Goal: Find specific page/section: Find specific page/section

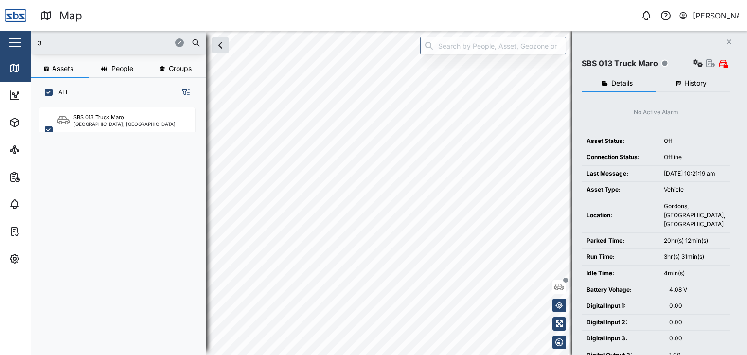
scroll to position [235, 152]
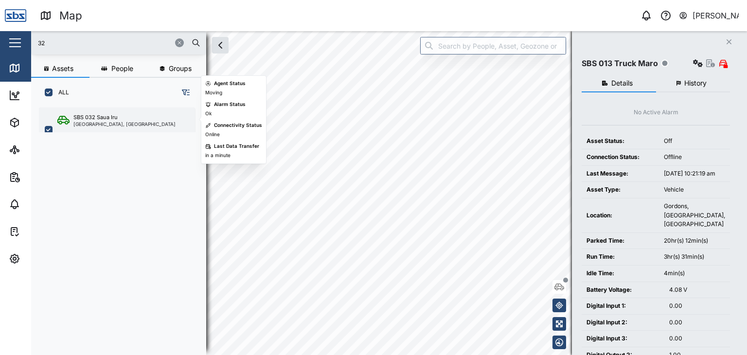
click at [128, 115] on div "SBS 032 Saua Iru" at bounding box center [124, 117] width 102 height 8
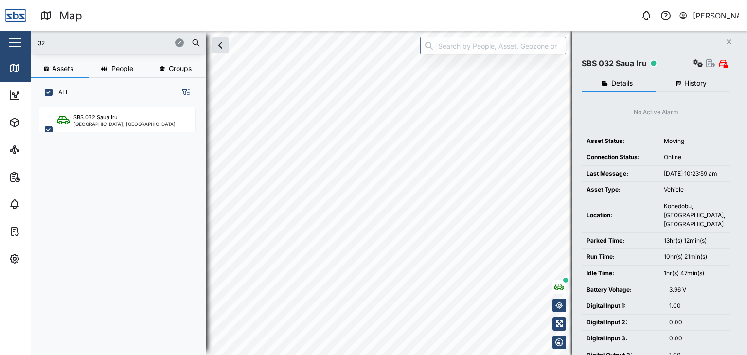
drag, startPoint x: 69, startPoint y: 46, endPoint x: 17, endPoint y: 39, distance: 52.0
click at [17, 39] on div "Map 0 Vijay Kumar Close Map Dashboard Assets ATS Camera Generator Personnel Tan…" at bounding box center [373, 177] width 747 height 355
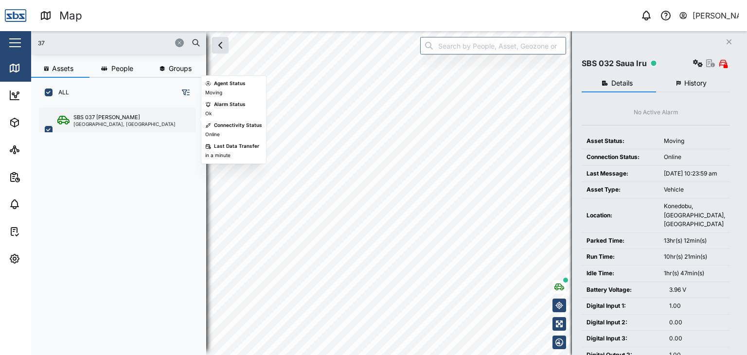
click at [73, 118] on div "SBS 037 [PERSON_NAME]" at bounding box center [106, 117] width 67 height 8
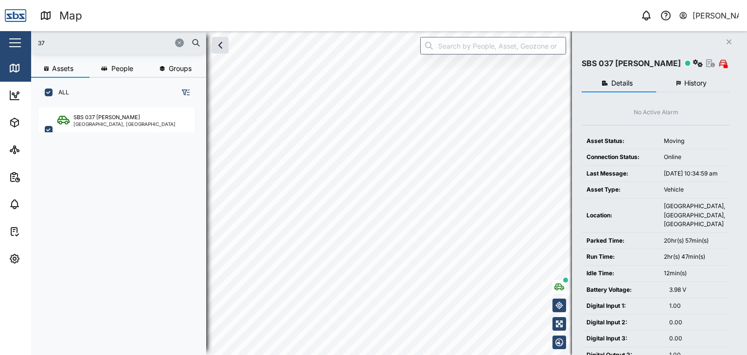
drag, startPoint x: 35, startPoint y: 43, endPoint x: 6, endPoint y: 43, distance: 28.7
click at [6, 43] on div "Map 0 Vijay Kumar Close Map Dashboard Assets ATS Camera Generator Personnel Tan…" at bounding box center [373, 177] width 747 height 355
type input "34"
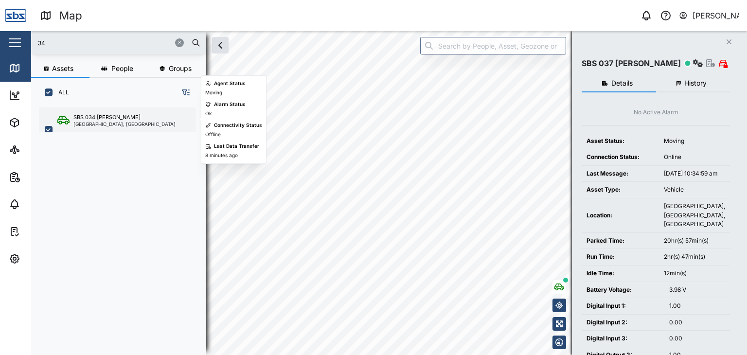
click at [118, 115] on div "SBS 034 Ryan" at bounding box center [124, 117] width 102 height 8
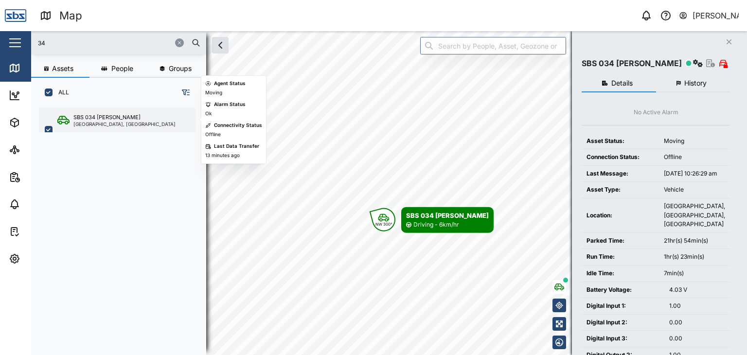
click at [105, 127] on div "SBS 034 Ryan Port Moresby, Southern Region" at bounding box center [117, 129] width 156 height 45
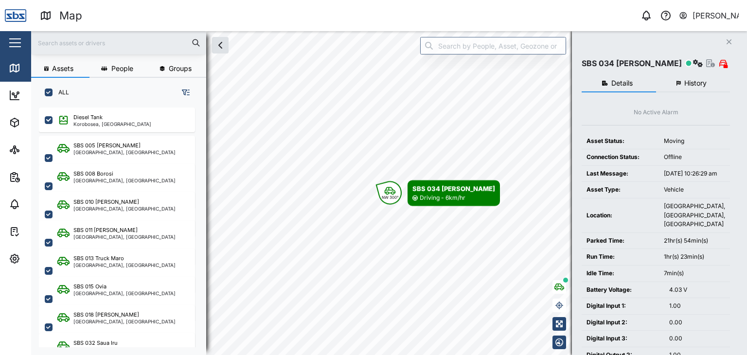
click at [62, 45] on input "text" at bounding box center [118, 42] width 163 height 15
type input "34"
click at [65, 43] on input "text" at bounding box center [118, 42] width 163 height 15
type input "34"
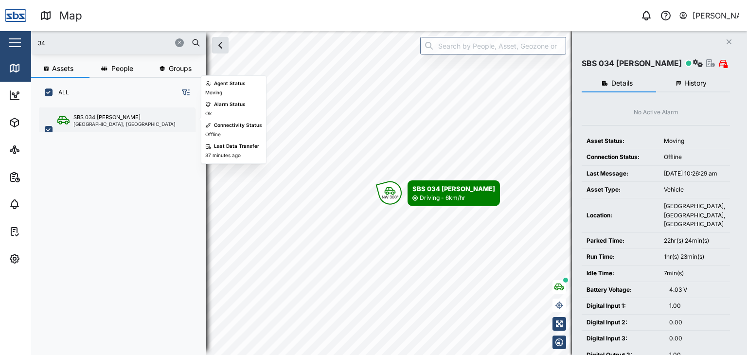
click at [88, 117] on div "SBS 034 Ryan" at bounding box center [106, 117] width 67 height 8
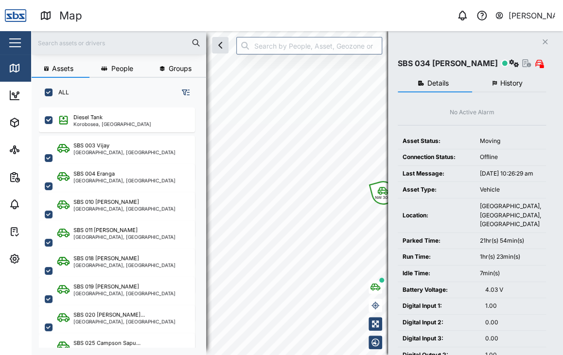
click at [61, 45] on input "text" at bounding box center [118, 42] width 163 height 15
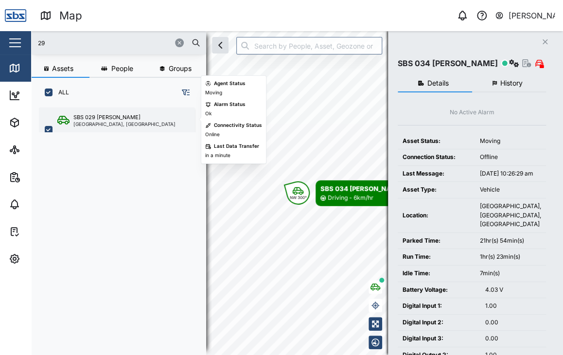
click at [121, 123] on div "[GEOGRAPHIC_DATA], [GEOGRAPHIC_DATA]" at bounding box center [124, 124] width 102 height 5
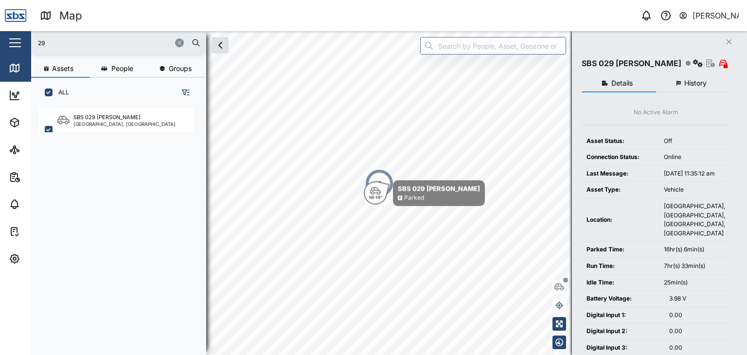
drag, startPoint x: 48, startPoint y: 43, endPoint x: 10, endPoint y: 44, distance: 38.4
click at [10, 44] on div "Map 0 Vijay Kumar Close Map Dashboard Assets ATS Camera Generator Personnel Tan…" at bounding box center [373, 177] width 747 height 355
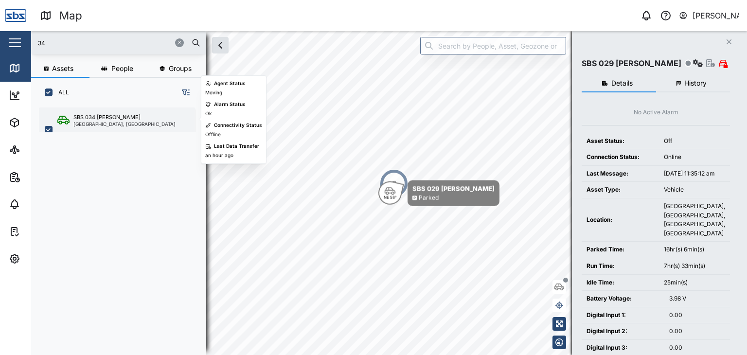
click at [108, 124] on div "[GEOGRAPHIC_DATA], [GEOGRAPHIC_DATA]" at bounding box center [124, 124] width 102 height 5
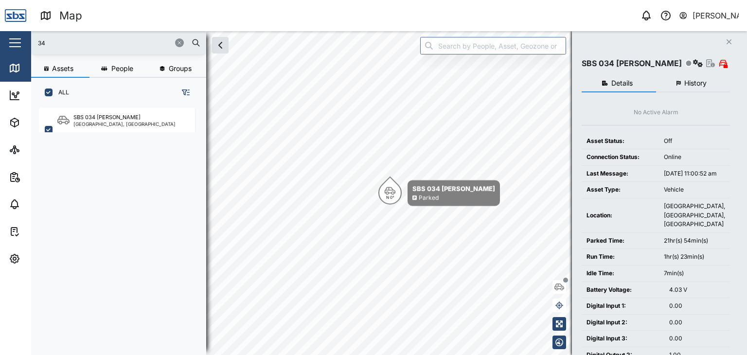
drag, startPoint x: 54, startPoint y: 43, endPoint x: 9, endPoint y: 45, distance: 45.3
click at [10, 45] on div "Map 0 Vijay Kumar Close Map Dashboard Assets ATS Camera Generator Personnel Tan…" at bounding box center [373, 177] width 747 height 355
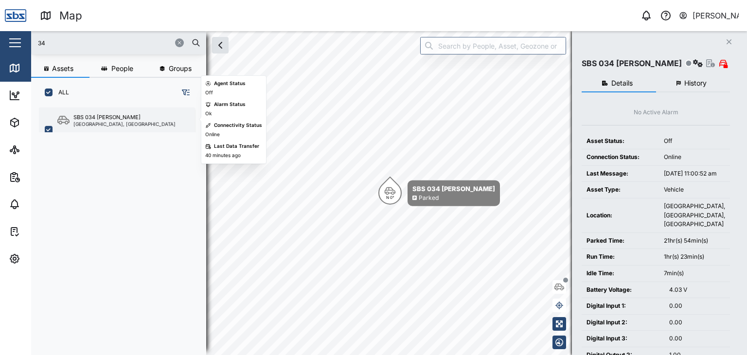
click at [140, 119] on div "SBS 034 [PERSON_NAME]" at bounding box center [124, 117] width 102 height 8
click at [113, 122] on div "[GEOGRAPHIC_DATA], [GEOGRAPHIC_DATA]" at bounding box center [124, 124] width 102 height 5
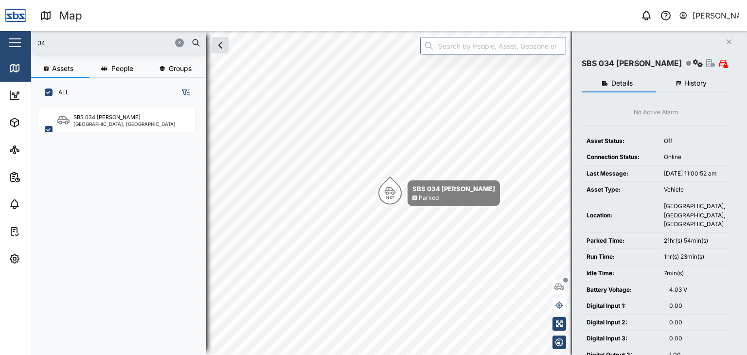
click at [56, 42] on input "34" at bounding box center [118, 42] width 163 height 15
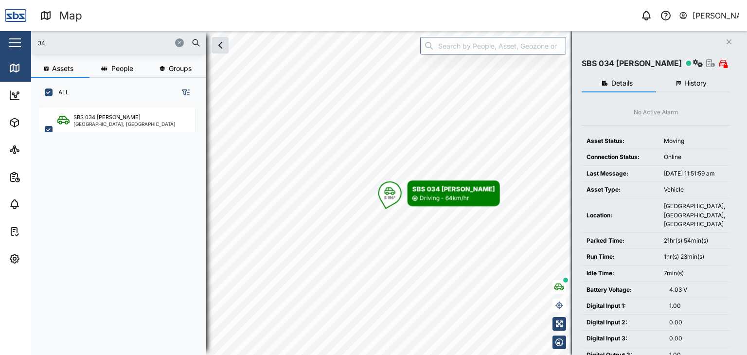
drag, startPoint x: 49, startPoint y: 47, endPoint x: 0, endPoint y: 46, distance: 49.1
click at [0, 46] on div "Map 0 Vijay Kumar Close Map Dashboard Assets ATS Camera Generator Personnel Tan…" at bounding box center [373, 177] width 747 height 355
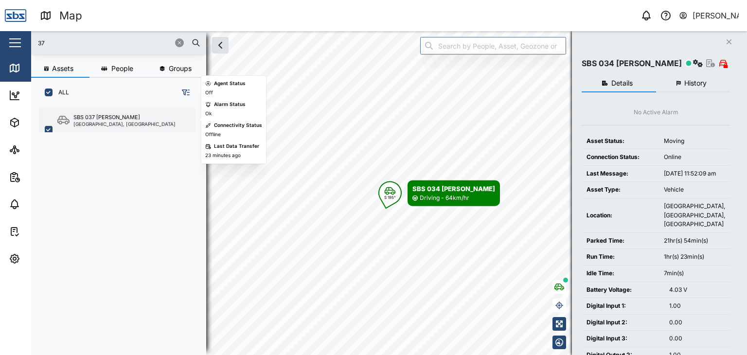
click at [86, 116] on div "SBS 037 [PERSON_NAME]" at bounding box center [106, 117] width 67 height 8
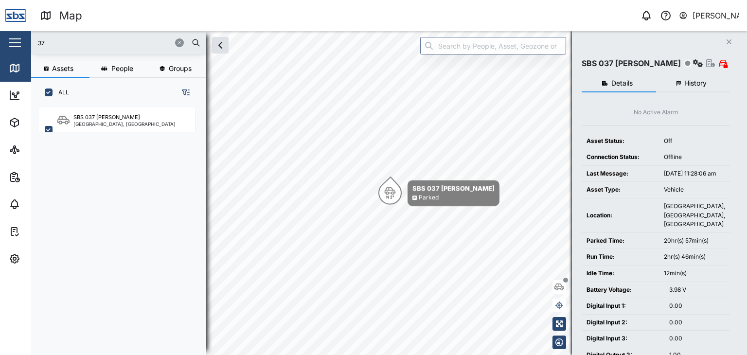
drag, startPoint x: 56, startPoint y: 43, endPoint x: 33, endPoint y: 42, distance: 23.3
click at [33, 42] on div "37" at bounding box center [118, 42] width 175 height 23
drag, startPoint x: 49, startPoint y: 42, endPoint x: 20, endPoint y: 43, distance: 28.2
click at [20, 43] on div "Map 0 Vijay Kumar Close Map Dashboard Assets ATS Camera Generator Personnel Tan…" at bounding box center [373, 177] width 747 height 355
drag, startPoint x: 46, startPoint y: 38, endPoint x: 8, endPoint y: 40, distance: 38.0
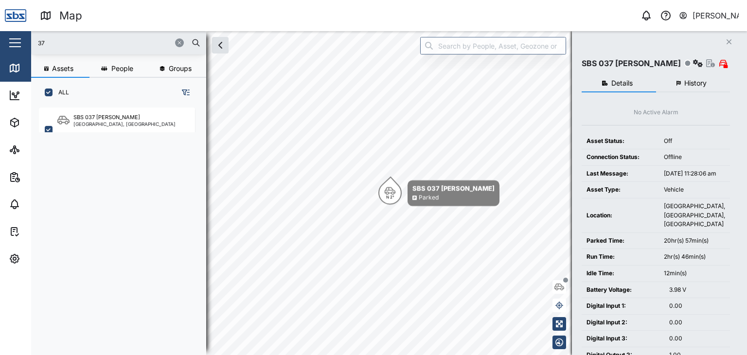
click at [9, 40] on div "Map 0 Vijay Kumar Close Map Dashboard Assets ATS Camera Generator Personnel Tan…" at bounding box center [373, 177] width 747 height 355
type input "34"
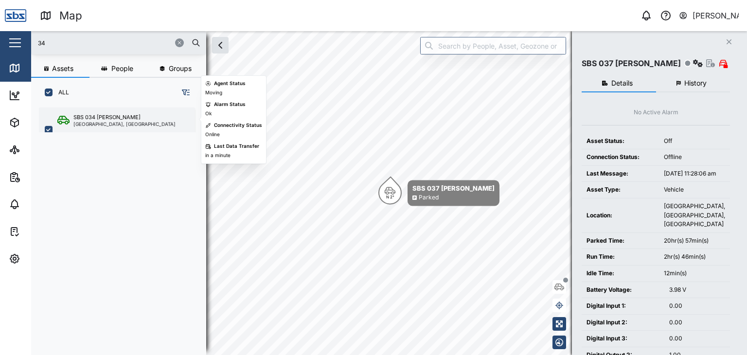
click at [95, 125] on div "[GEOGRAPHIC_DATA], [GEOGRAPHIC_DATA]" at bounding box center [124, 124] width 102 height 5
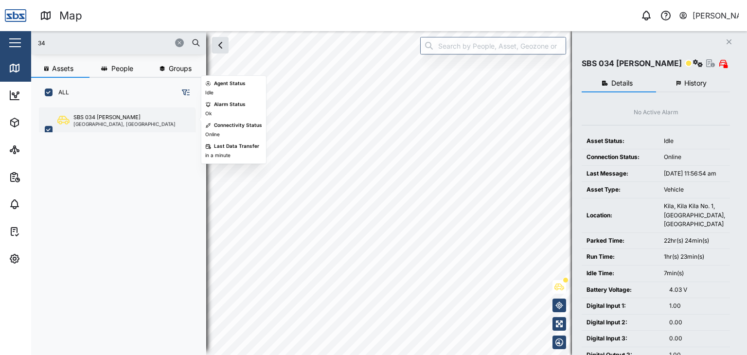
click at [102, 113] on div "SBS 034 [PERSON_NAME]" at bounding box center [106, 117] width 67 height 8
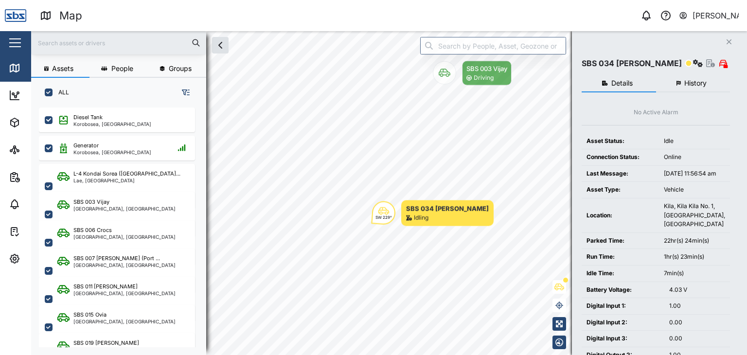
click at [53, 39] on input "text" at bounding box center [118, 42] width 163 height 15
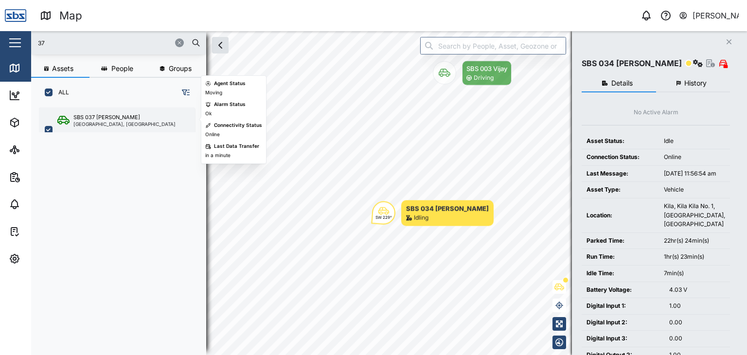
click at [111, 122] on div "[GEOGRAPHIC_DATA], [GEOGRAPHIC_DATA]" at bounding box center [124, 124] width 102 height 5
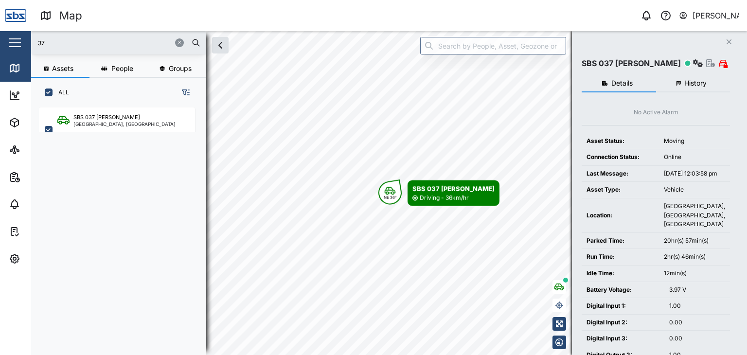
drag, startPoint x: 72, startPoint y: 36, endPoint x: 20, endPoint y: 41, distance: 51.8
click at [21, 41] on div "Map 0 [PERSON_NAME] Close Map Dashboard Assets ATS Camera Generator Personnel T…" at bounding box center [373, 177] width 747 height 355
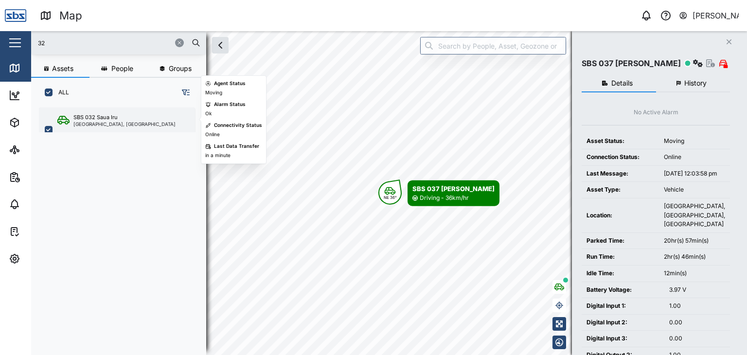
click at [106, 112] on div "SBS 032 Saua Iru Port Moresby, Southern Region" at bounding box center [117, 129] width 156 height 45
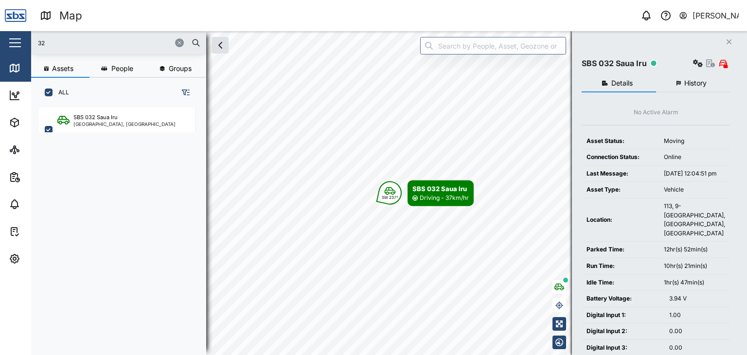
drag, startPoint x: 50, startPoint y: 37, endPoint x: 14, endPoint y: 41, distance: 36.2
click at [14, 41] on div "Map 0 Vijay Kumar Close Map Dashboard Assets ATS Camera Generator Personnel Tan…" at bounding box center [373, 177] width 747 height 355
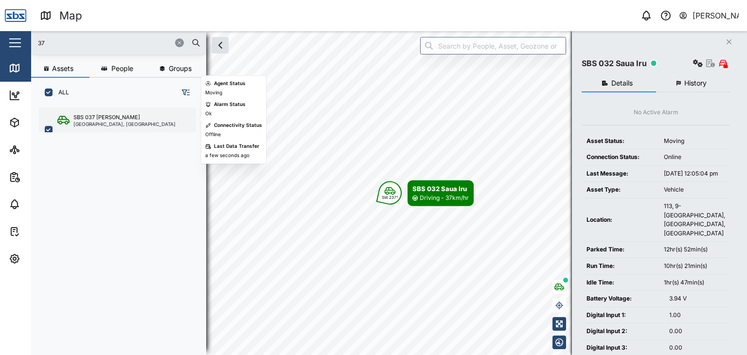
click at [99, 114] on div "SBS 037 [PERSON_NAME]" at bounding box center [106, 117] width 67 height 8
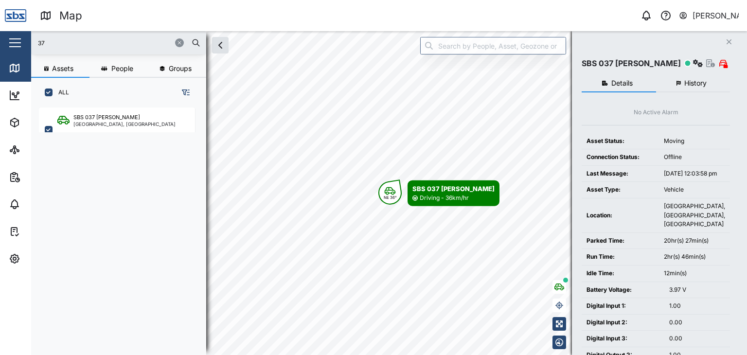
drag, startPoint x: 45, startPoint y: 39, endPoint x: 0, endPoint y: 43, distance: 45.4
click at [0, 43] on div "Map 0 Vijay Kumar Close Map Dashboard Assets ATS Camera Generator Personnel Tan…" at bounding box center [373, 177] width 747 height 355
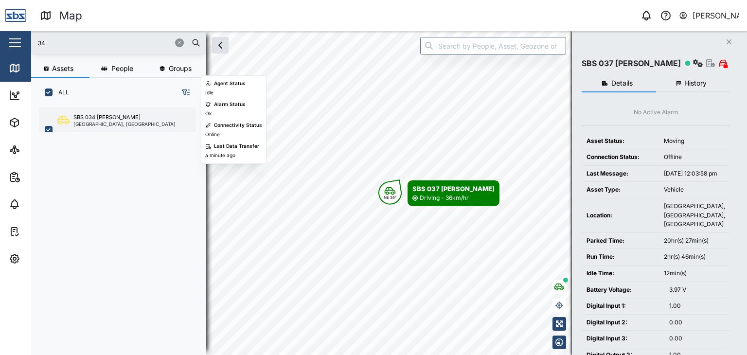
click at [104, 124] on div "[GEOGRAPHIC_DATA], [GEOGRAPHIC_DATA]" at bounding box center [124, 124] width 102 height 5
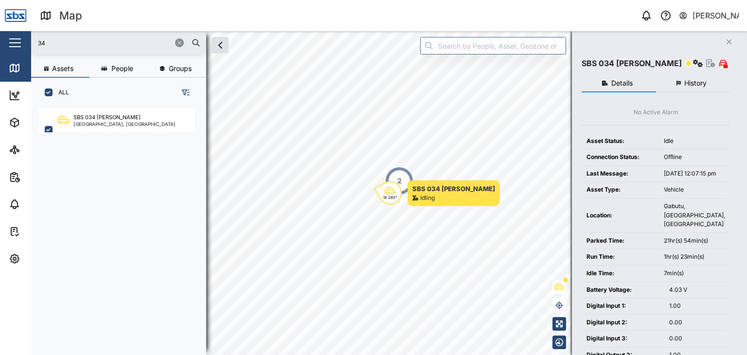
drag, startPoint x: 61, startPoint y: 41, endPoint x: 12, endPoint y: 45, distance: 48.8
click at [12, 45] on div "Map 0 Vijay Kumar Close Map Dashboard Assets ATS Camera Generator Personnel Tan…" at bounding box center [373, 177] width 747 height 355
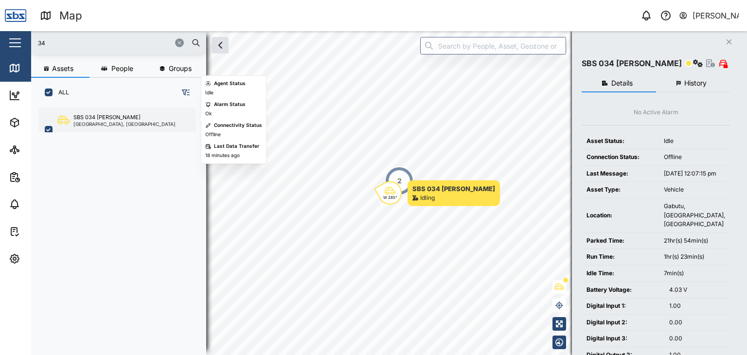
click at [94, 123] on div "[GEOGRAPHIC_DATA], [GEOGRAPHIC_DATA]" at bounding box center [124, 124] width 102 height 5
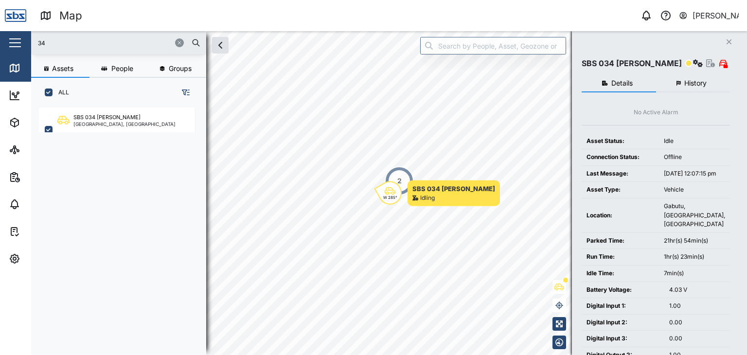
drag, startPoint x: 51, startPoint y: 43, endPoint x: 0, endPoint y: 46, distance: 50.6
click at [0, 46] on div "Map 0 Vijay Kumar Close Map Dashboard Assets ATS Camera Generator Personnel Tan…" at bounding box center [373, 177] width 747 height 355
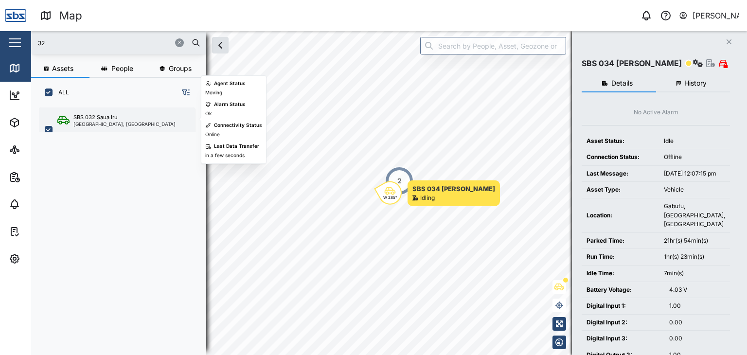
click at [105, 125] on div "[GEOGRAPHIC_DATA], [GEOGRAPHIC_DATA]" at bounding box center [124, 124] width 102 height 5
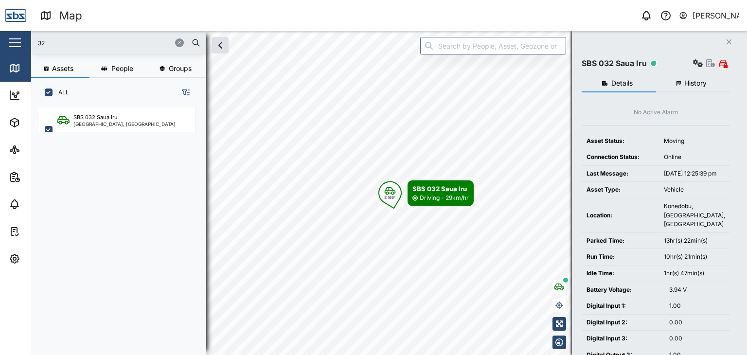
drag, startPoint x: 58, startPoint y: 47, endPoint x: 7, endPoint y: 43, distance: 51.2
click at [7, 43] on div "Map 0 Vijay Kumar Close Map Dashboard Assets ATS Camera Generator Personnel Tan…" at bounding box center [373, 177] width 747 height 355
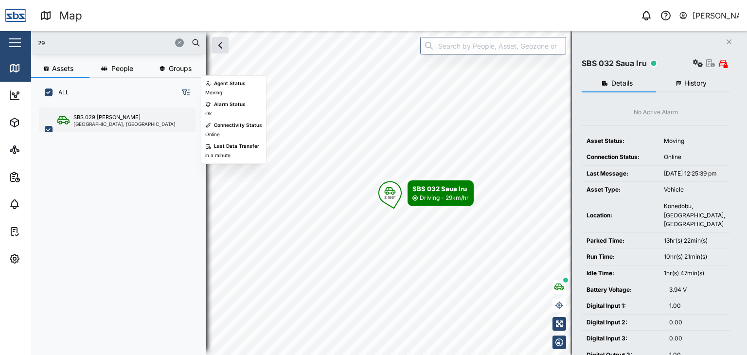
click at [112, 122] on div "[GEOGRAPHIC_DATA], [GEOGRAPHIC_DATA]" at bounding box center [124, 124] width 102 height 5
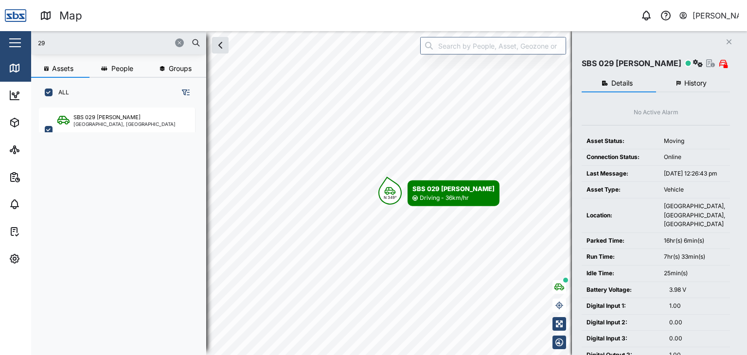
drag, startPoint x: 60, startPoint y: 42, endPoint x: 13, endPoint y: 45, distance: 47.7
click at [13, 45] on div "Map 0 Vijay Kumar Close Map Dashboard Assets ATS Camera Generator Personnel Tan…" at bounding box center [373, 177] width 747 height 355
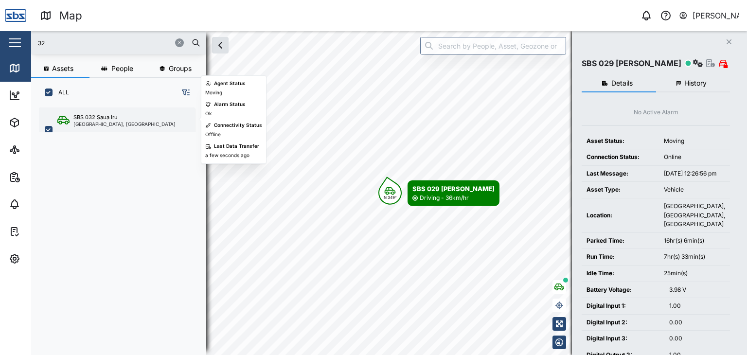
click at [92, 117] on div "SBS 032 Saua Iru" at bounding box center [95, 117] width 44 height 8
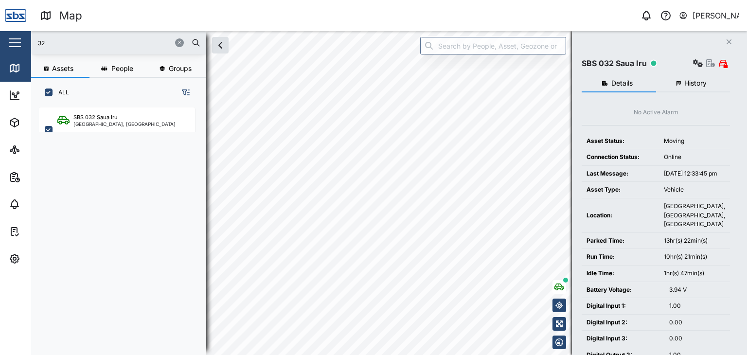
drag, startPoint x: 64, startPoint y: 41, endPoint x: 11, endPoint y: 30, distance: 54.3
click at [11, 30] on div "Map 0 Vijay Kumar Close Map Dashboard Assets ATS Camera Generator Personnel Tan…" at bounding box center [373, 177] width 747 height 355
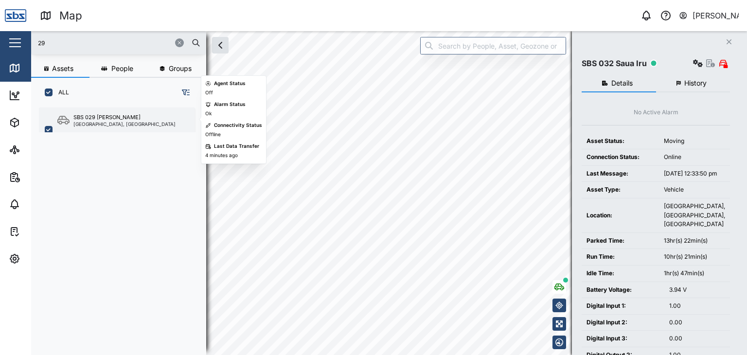
click at [114, 117] on div "SBS 029 [PERSON_NAME]" at bounding box center [106, 117] width 67 height 8
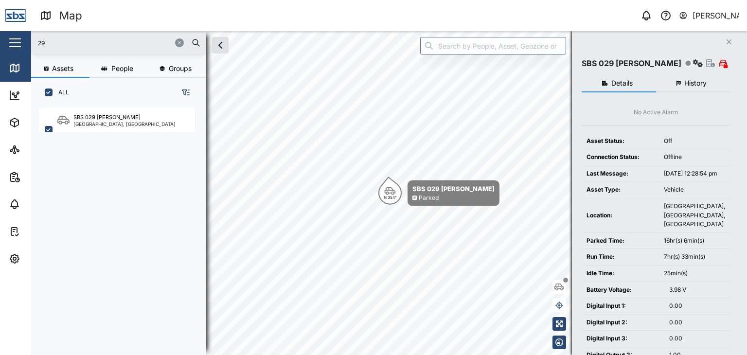
drag, startPoint x: 56, startPoint y: 39, endPoint x: 22, endPoint y: 40, distance: 34.1
click at [22, 40] on div "Map 0 Vijay Kumar Close Map Dashboard Assets ATS Camera Generator Personnel Tan…" at bounding box center [373, 177] width 747 height 355
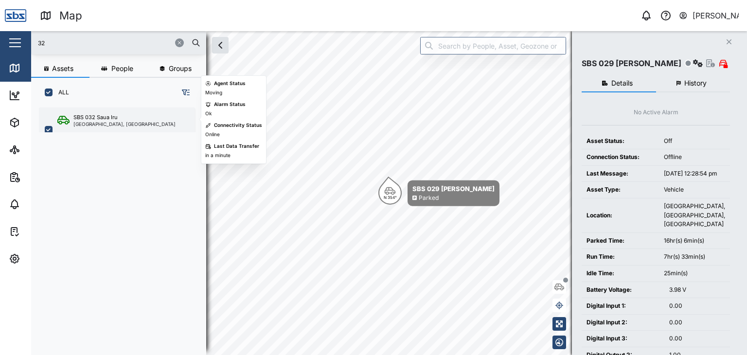
click at [128, 122] on div "[GEOGRAPHIC_DATA], [GEOGRAPHIC_DATA]" at bounding box center [124, 124] width 102 height 5
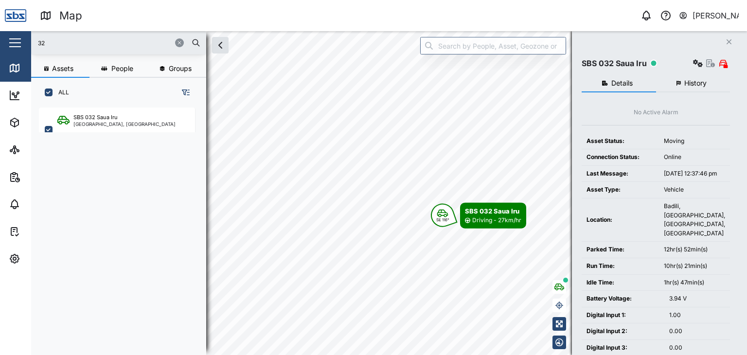
drag, startPoint x: 49, startPoint y: 43, endPoint x: 30, endPoint y: 44, distance: 19.0
click at [30, 44] on div "Map 0 Vijay Kumar Close Map Dashboard Assets ATS Camera Generator Personnel Tan…" at bounding box center [373, 177] width 747 height 355
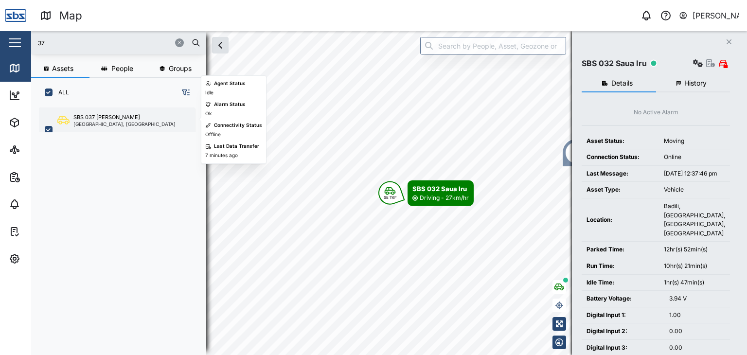
click at [100, 124] on div "[GEOGRAPHIC_DATA], [GEOGRAPHIC_DATA]" at bounding box center [124, 124] width 102 height 5
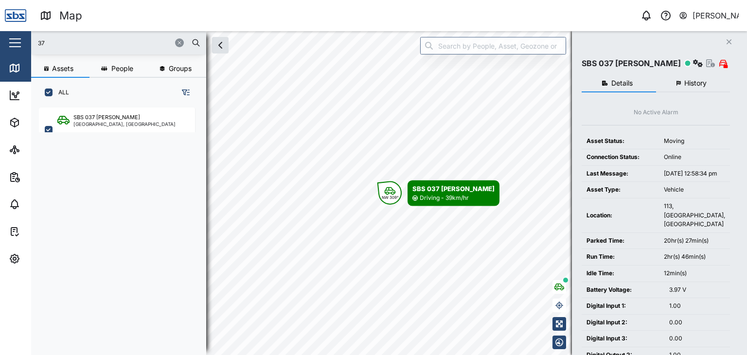
drag, startPoint x: 56, startPoint y: 44, endPoint x: 21, endPoint y: 36, distance: 35.9
click at [21, 36] on div "Map 0 Vijay Kumar Close Map Dashboard Assets ATS Camera Generator Personnel Tan…" at bounding box center [373, 177] width 747 height 355
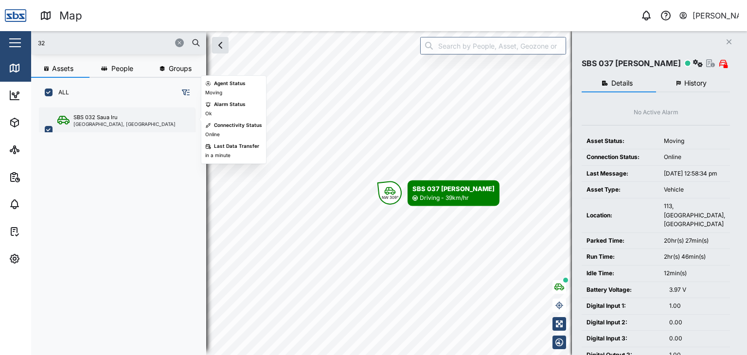
click at [117, 126] on div "[GEOGRAPHIC_DATA], [GEOGRAPHIC_DATA]" at bounding box center [124, 124] width 102 height 5
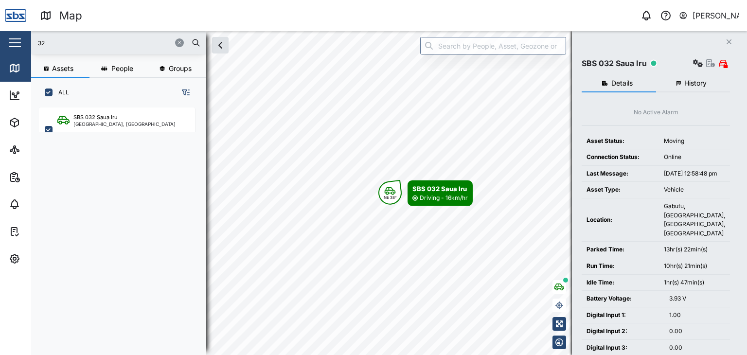
drag, startPoint x: 50, startPoint y: 41, endPoint x: 18, endPoint y: 42, distance: 32.6
click at [18, 42] on div "Map 0 Vijay Kumar Close Map Dashboard Assets ATS Camera Generator Personnel Tan…" at bounding box center [373, 177] width 747 height 355
type input "25"
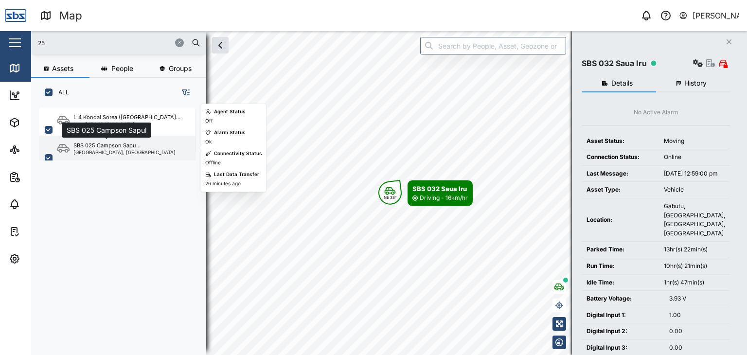
click at [121, 144] on div "SBS 025 Campson Sapu..." at bounding box center [106, 146] width 67 height 8
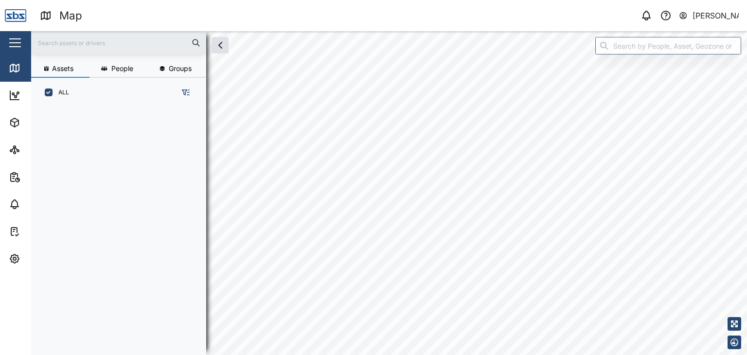
scroll to position [235, 152]
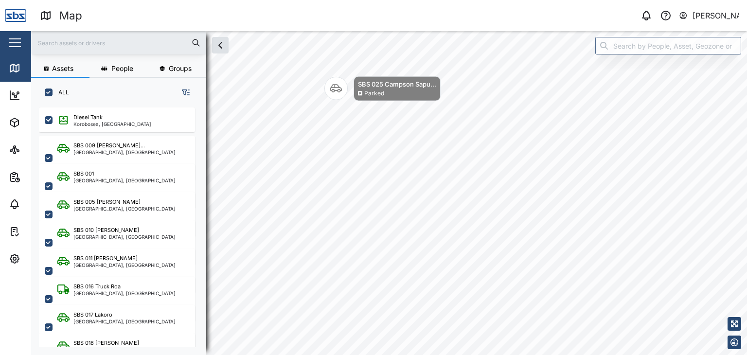
click at [75, 45] on input "text" at bounding box center [118, 42] width 163 height 15
type input "29"
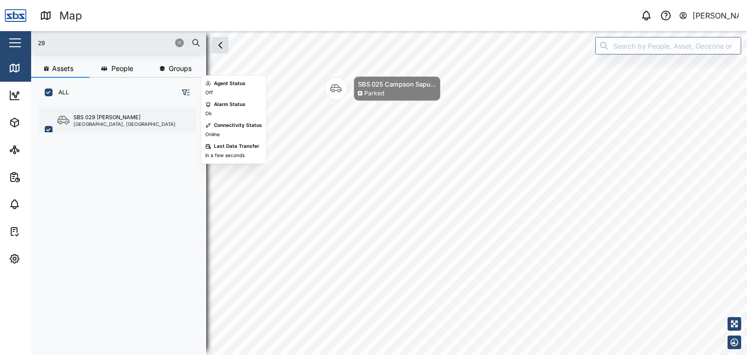
click at [88, 122] on div "[GEOGRAPHIC_DATA], [GEOGRAPHIC_DATA]" at bounding box center [124, 124] width 102 height 5
